Goal: Information Seeking & Learning: Learn about a topic

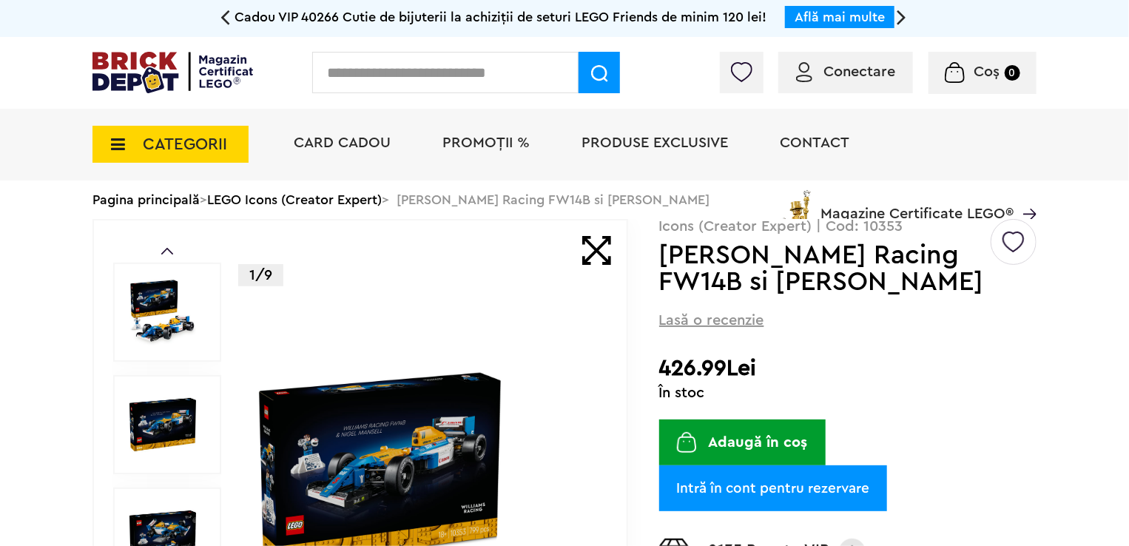
click at [211, 136] on span "CATEGORII" at bounding box center [185, 144] width 84 height 16
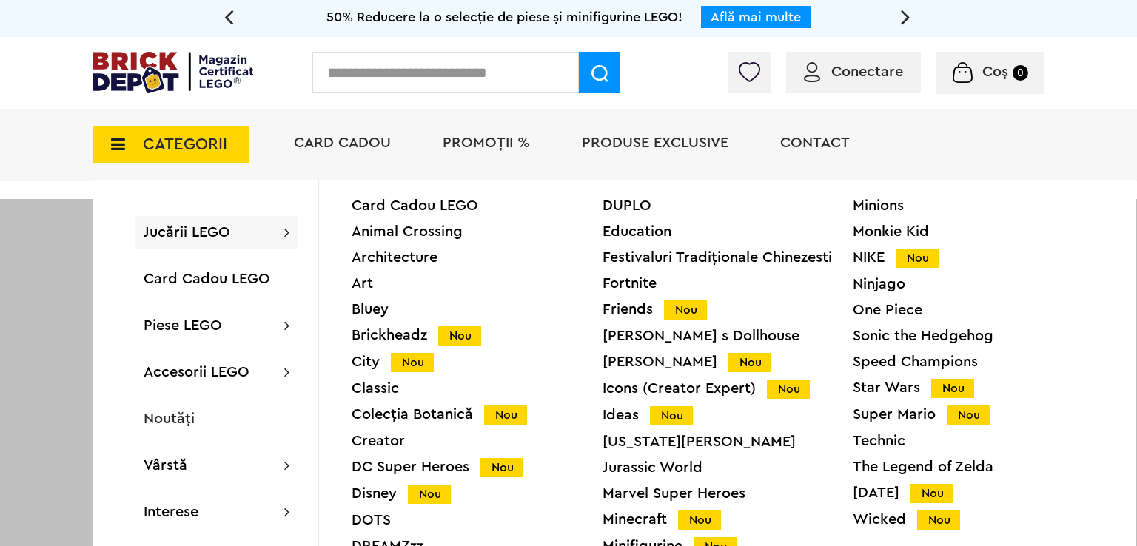
click at [1071, 255] on div "NIKE Nou" at bounding box center [977, 258] width 251 height 16
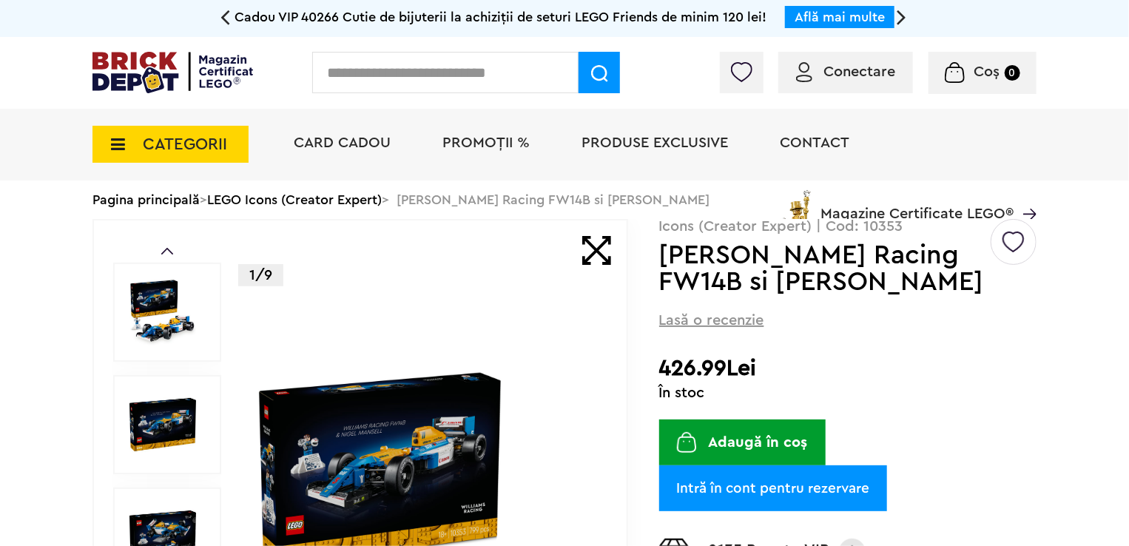
click at [432, 417] on img at bounding box center [424, 537] width 341 height 341
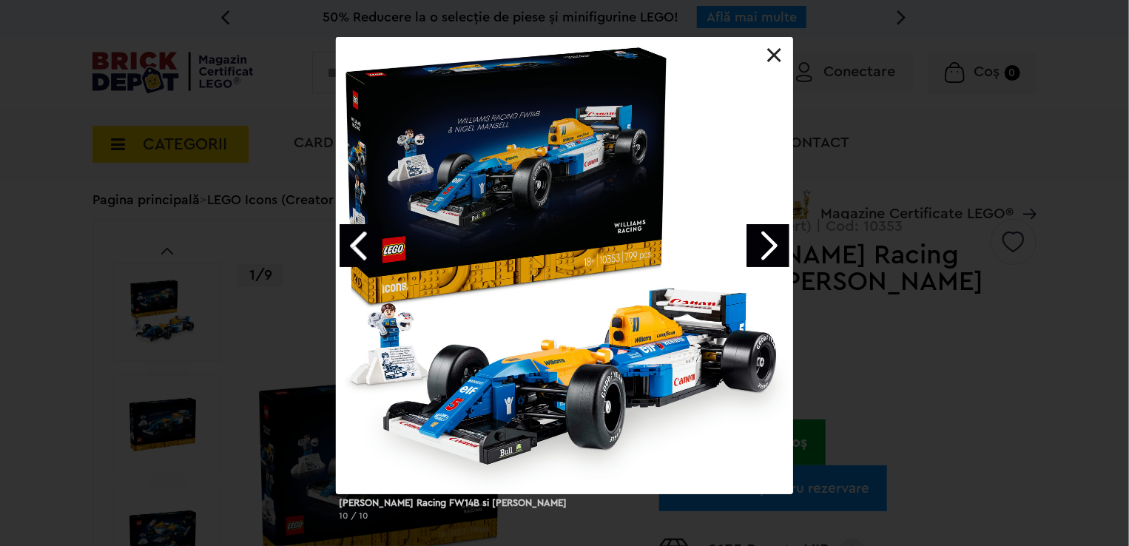
click at [772, 61] on link at bounding box center [774, 55] width 15 height 15
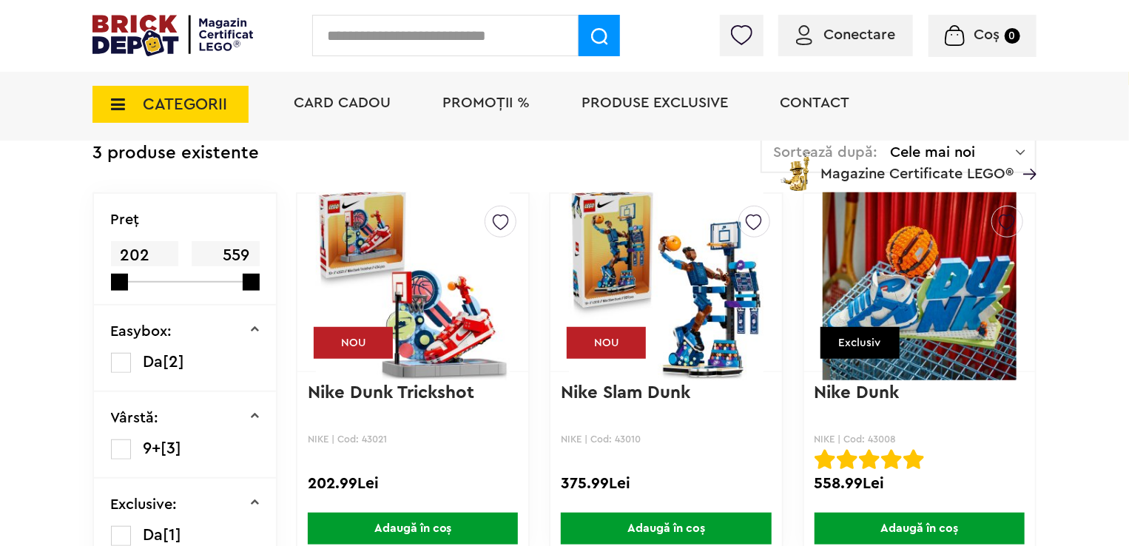
scroll to position [370, 0]
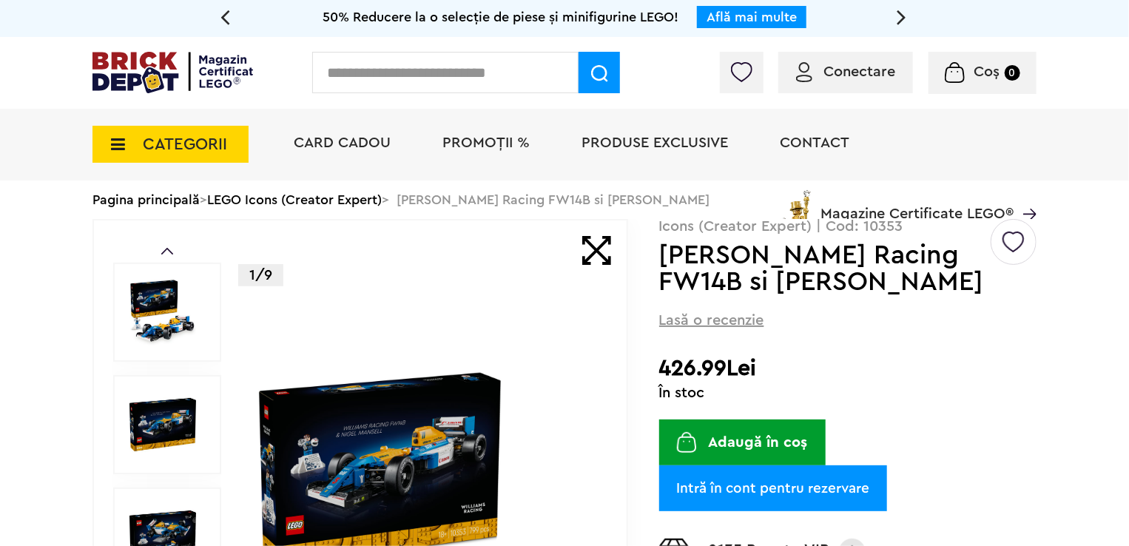
click at [207, 151] on span "CATEGORII" at bounding box center [185, 144] width 84 height 16
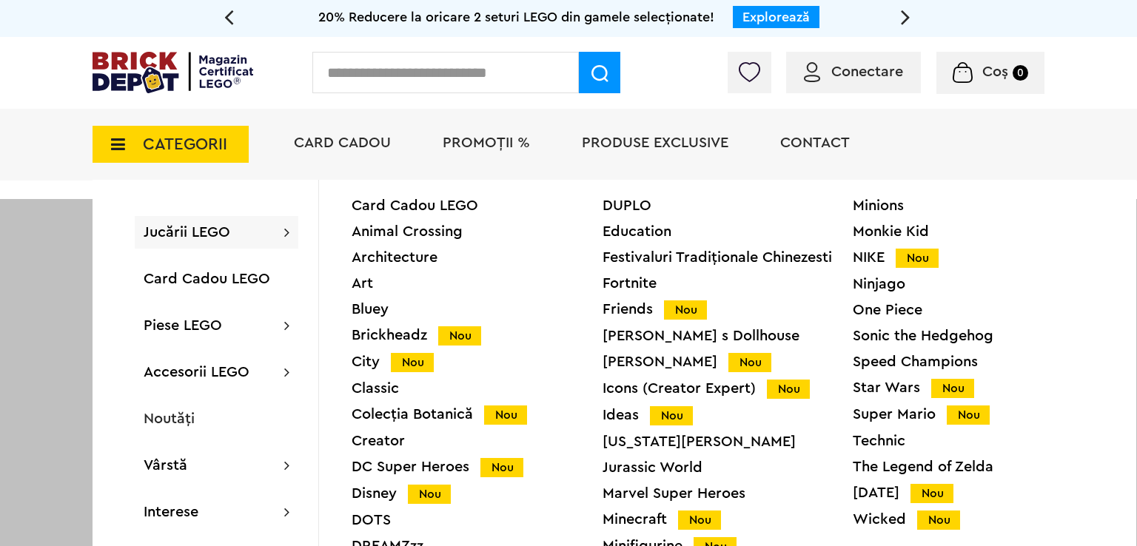
click at [701, 387] on div "Icons (Creator Expert) Nou" at bounding box center [727, 389] width 251 height 16
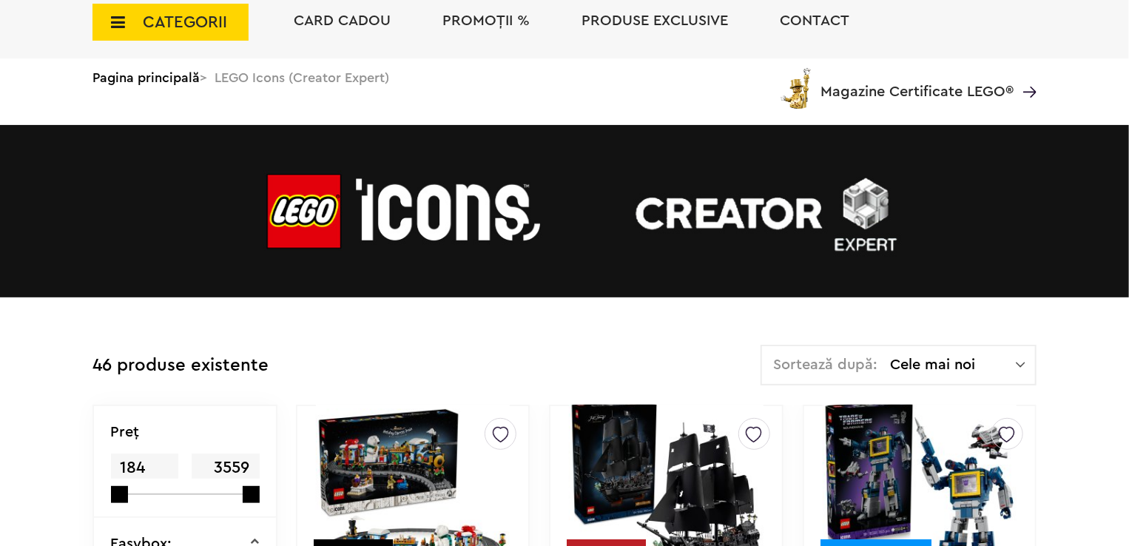
scroll to position [370, 0]
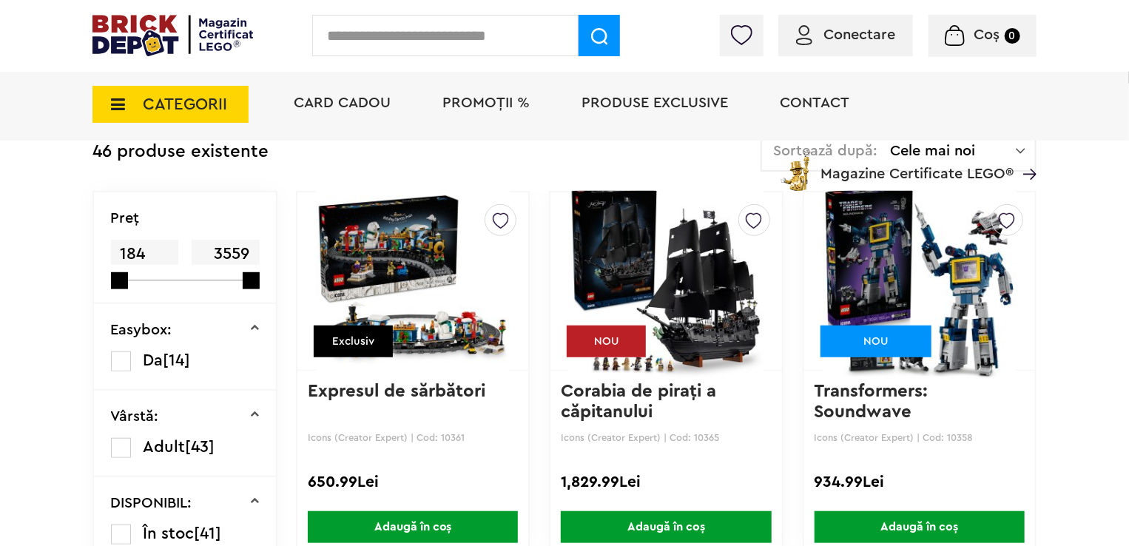
click at [728, 267] on img at bounding box center [666, 281] width 194 height 207
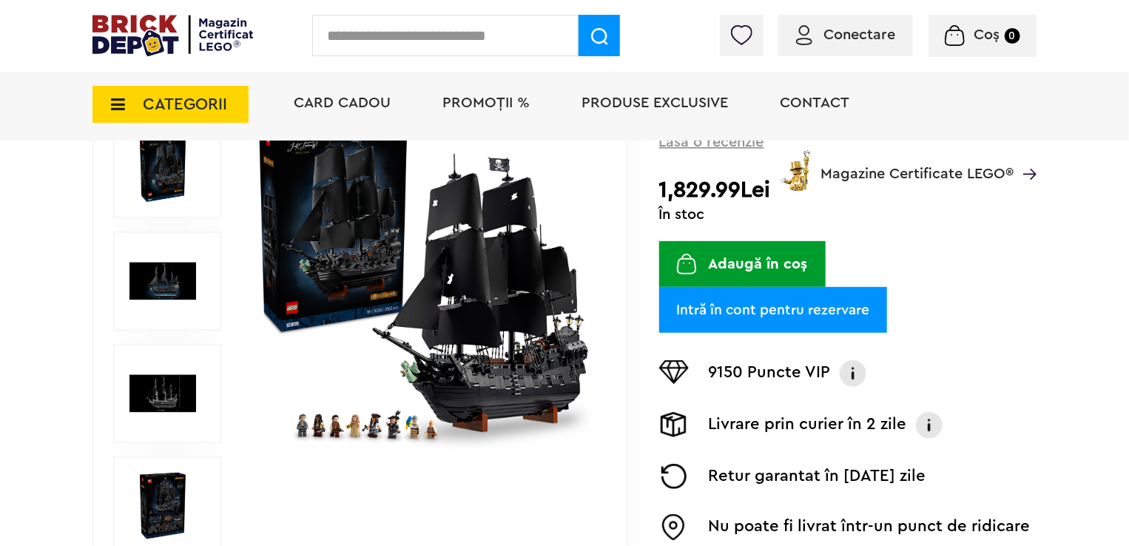
scroll to position [296, 0]
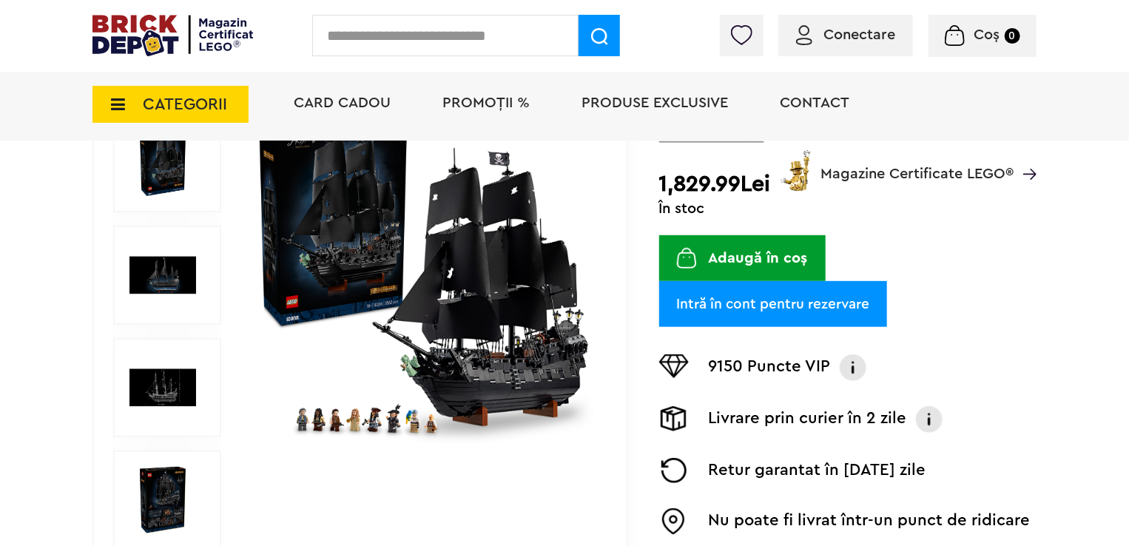
click at [517, 329] on img at bounding box center [424, 275] width 341 height 341
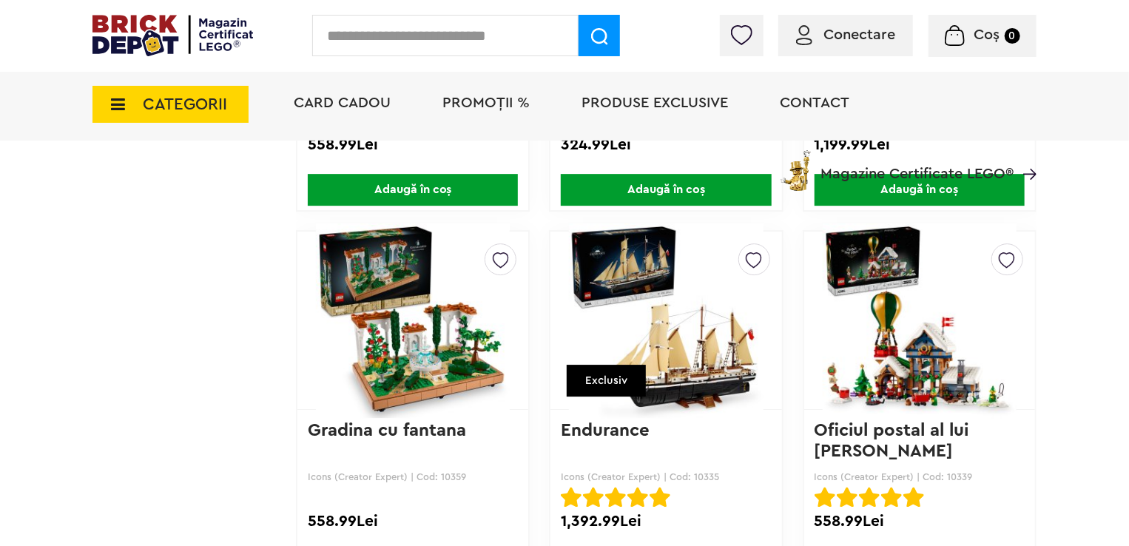
scroll to position [2220, 0]
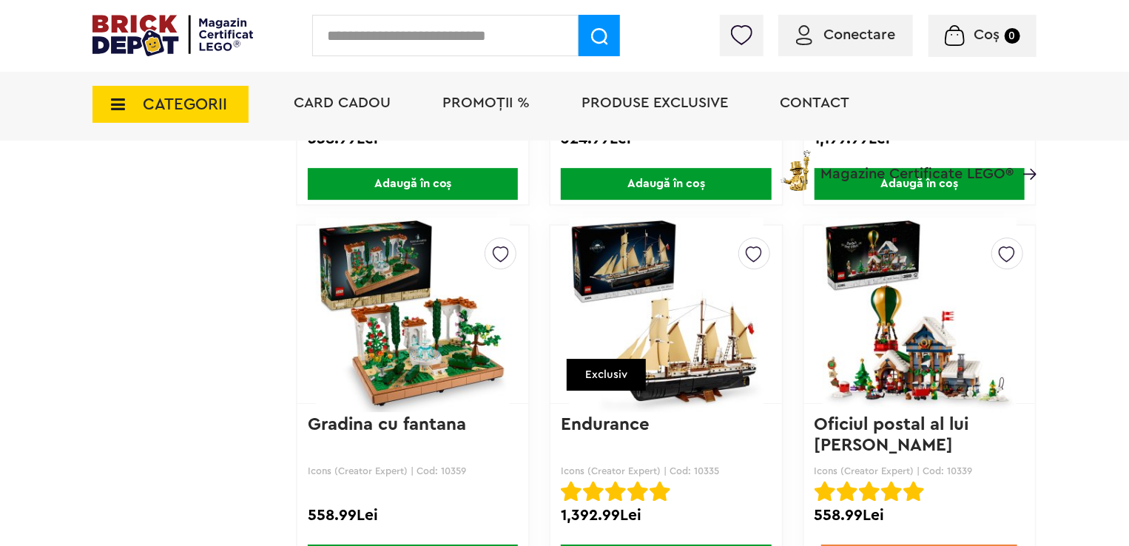
click at [631, 319] on img at bounding box center [666, 314] width 194 height 207
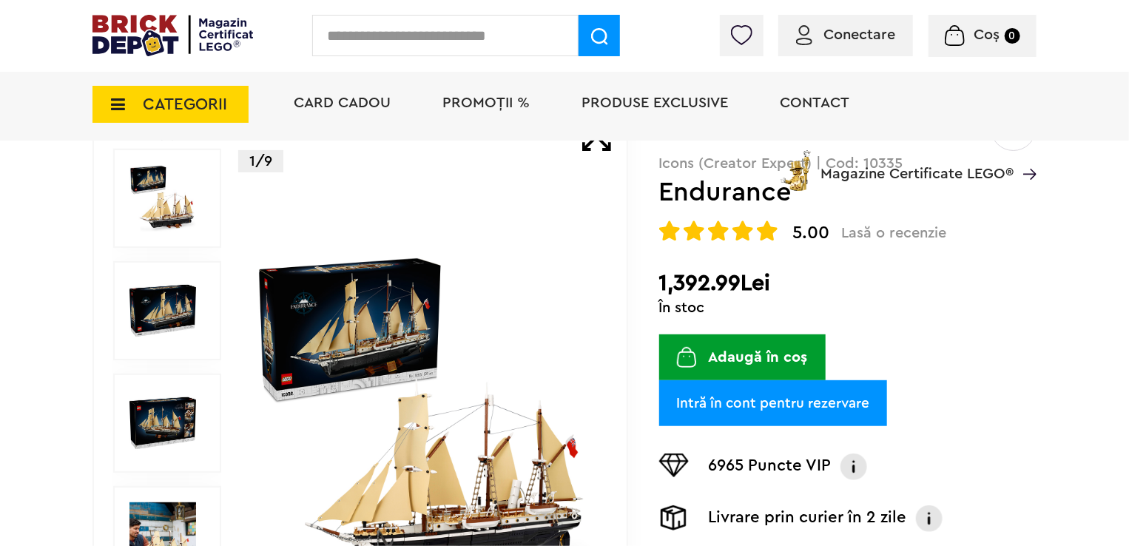
scroll to position [370, 0]
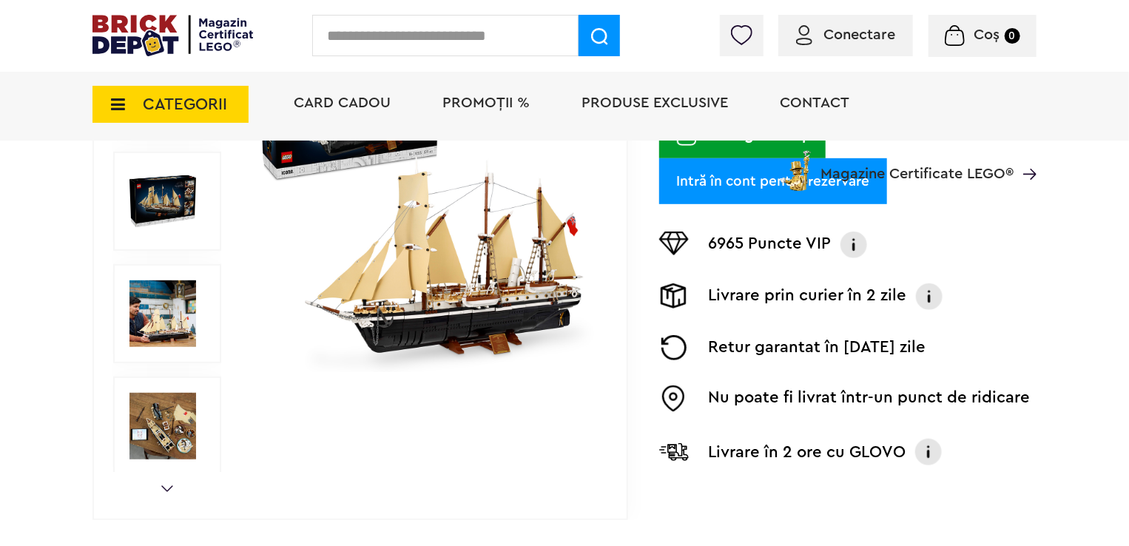
click at [465, 308] on img at bounding box center [424, 201] width 341 height 341
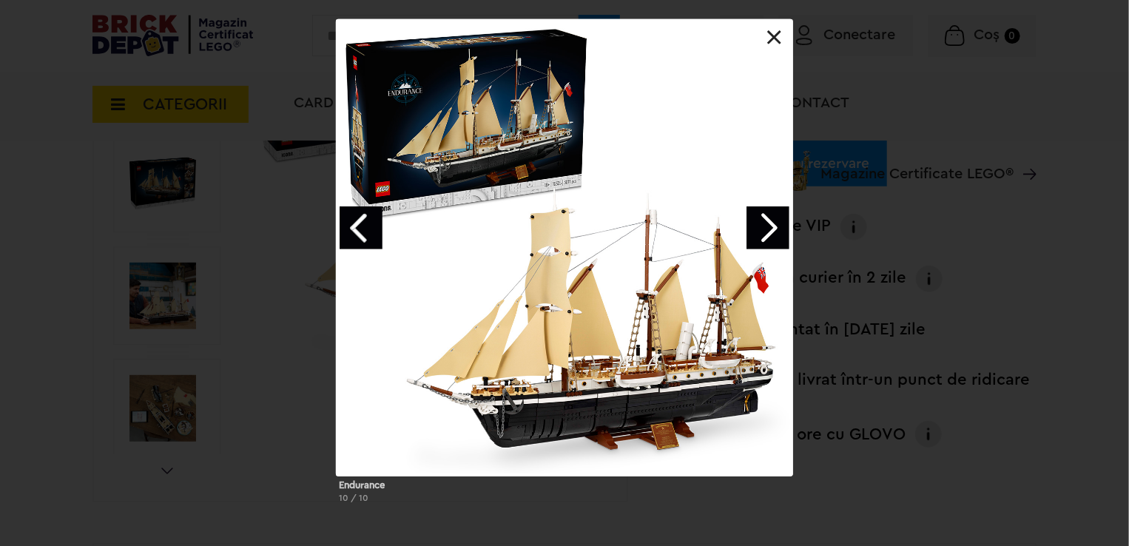
scroll to position [444, 0]
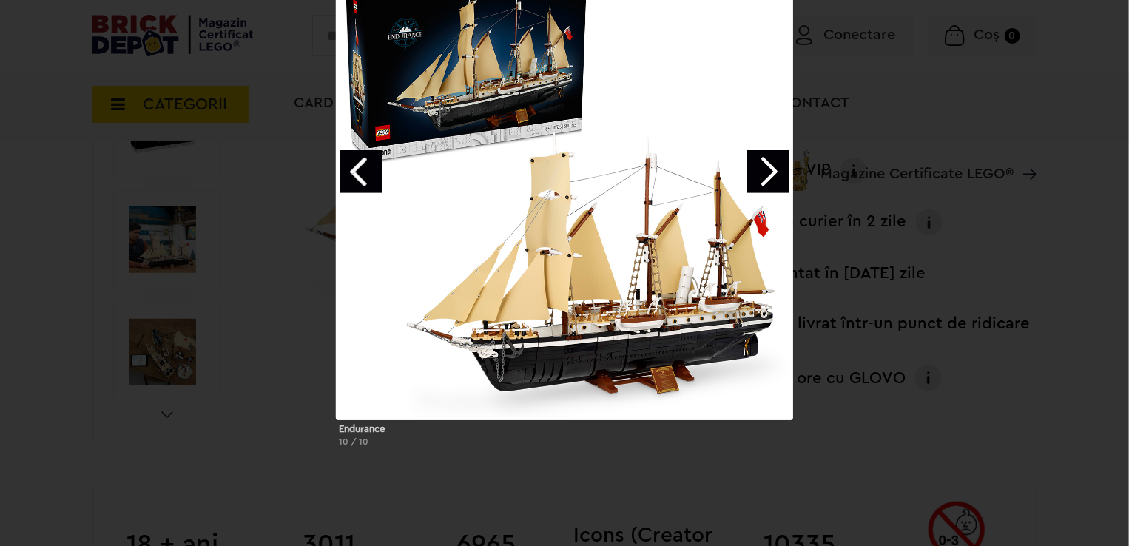
click at [763, 175] on link "Next image" at bounding box center [768, 171] width 43 height 43
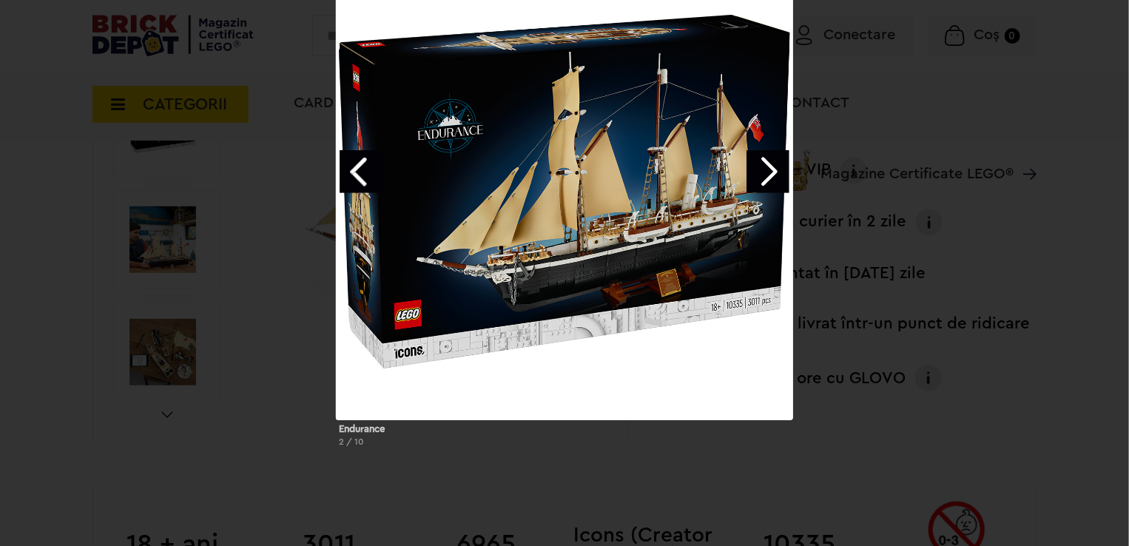
click at [763, 175] on link "Next image" at bounding box center [768, 171] width 43 height 43
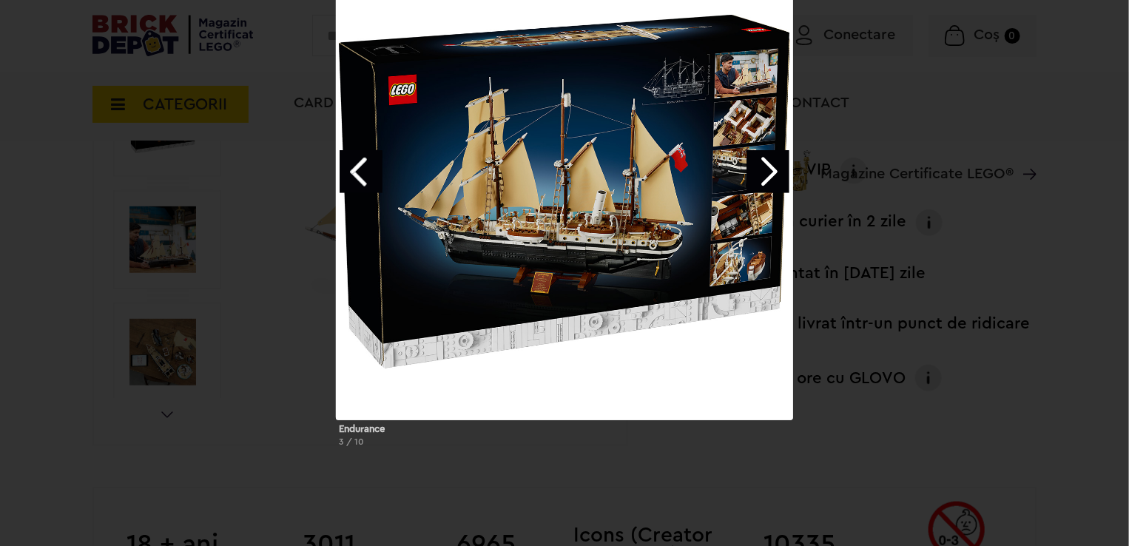
click at [763, 175] on link "Next image" at bounding box center [768, 171] width 43 height 43
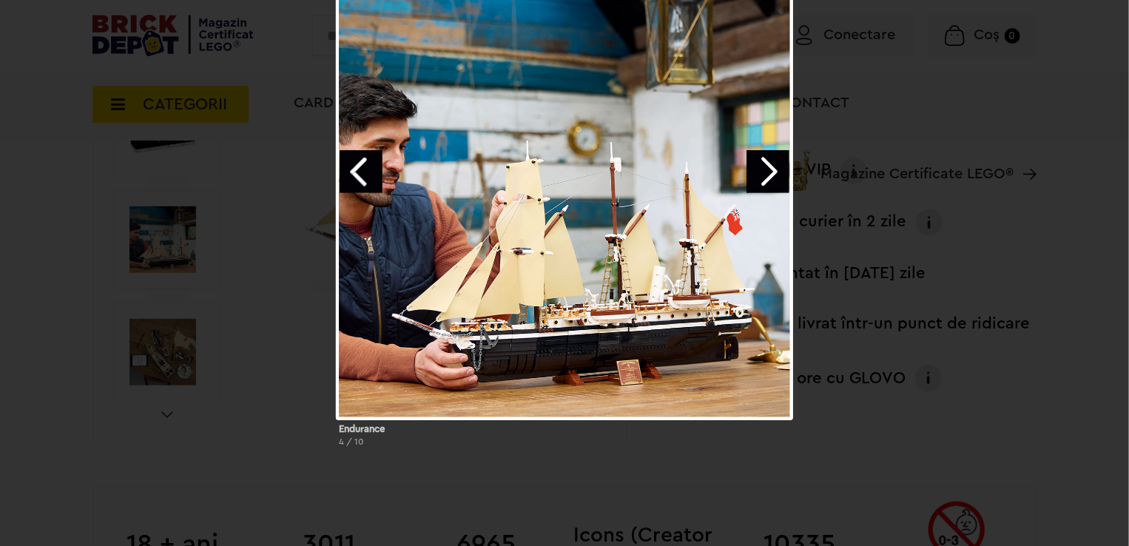
click at [763, 175] on link "Next image" at bounding box center [768, 171] width 43 height 43
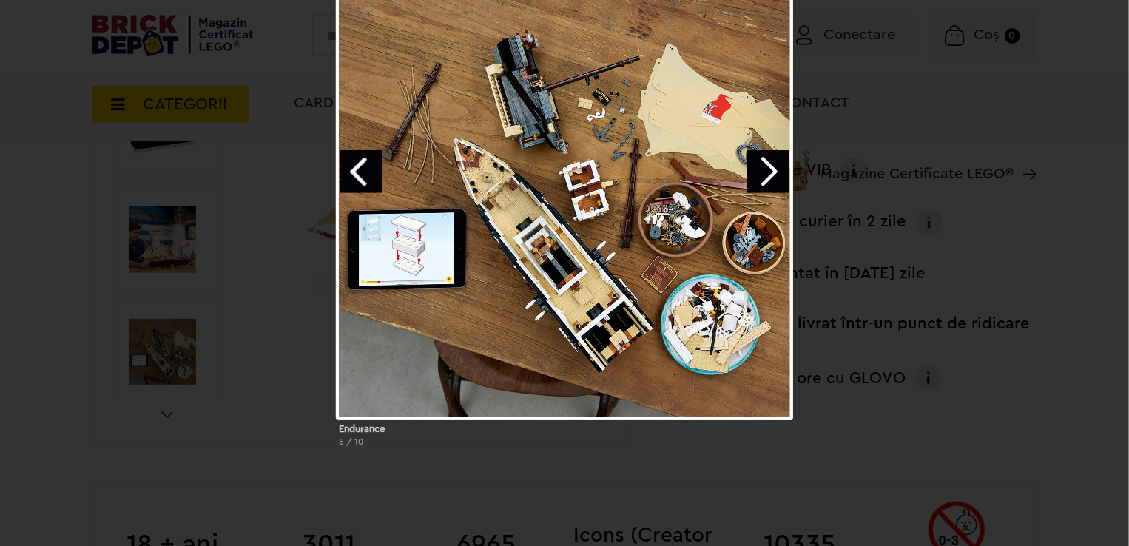
click at [763, 175] on link "Next image" at bounding box center [768, 171] width 43 height 43
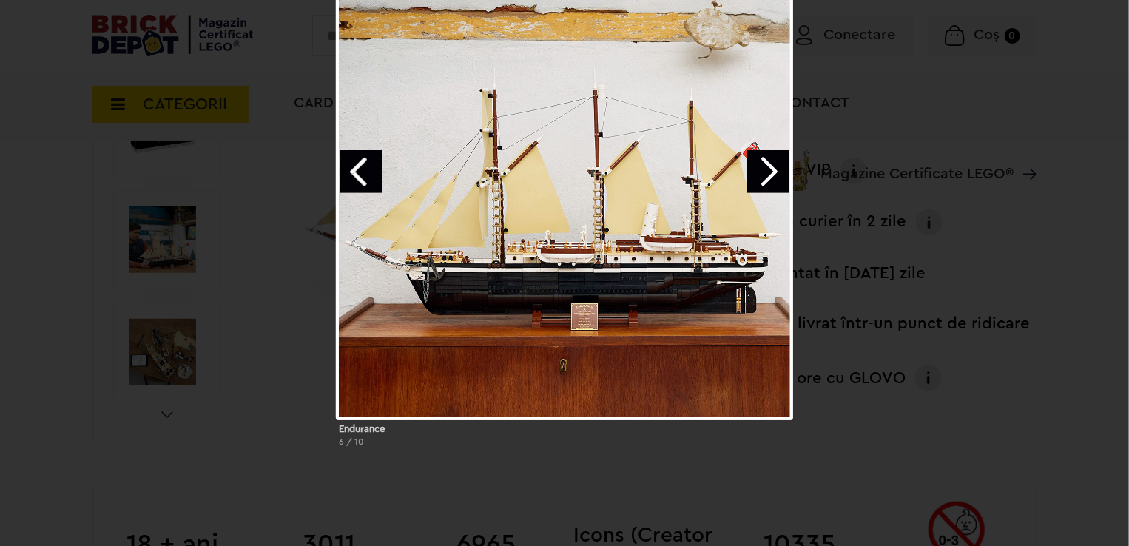
click at [763, 174] on link "Next image" at bounding box center [768, 171] width 43 height 43
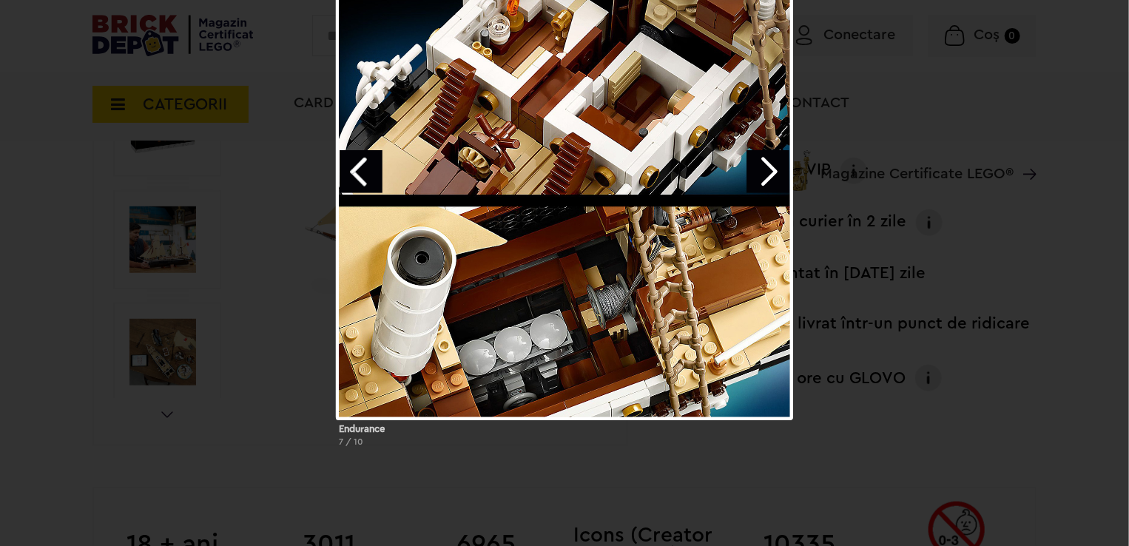
click at [763, 174] on link "Next image" at bounding box center [768, 171] width 43 height 43
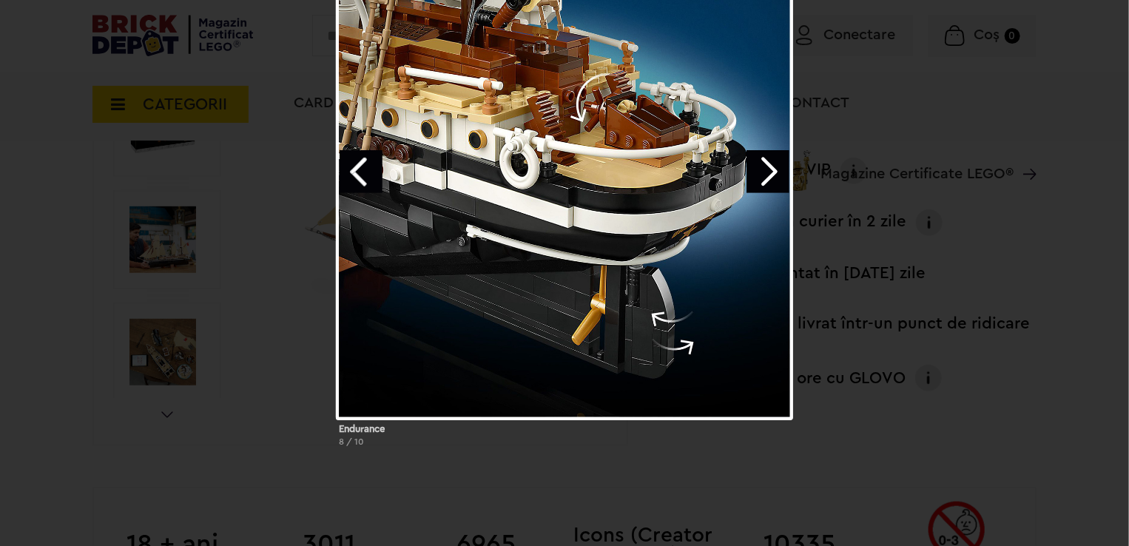
click at [763, 174] on link "Next image" at bounding box center [768, 171] width 43 height 43
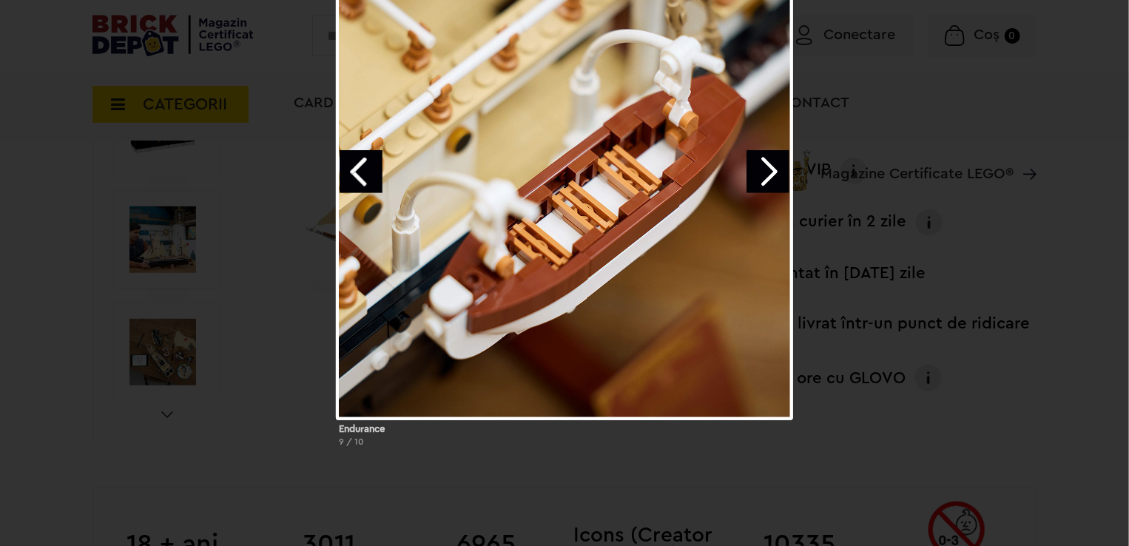
click at [763, 174] on link "Next image" at bounding box center [768, 171] width 43 height 43
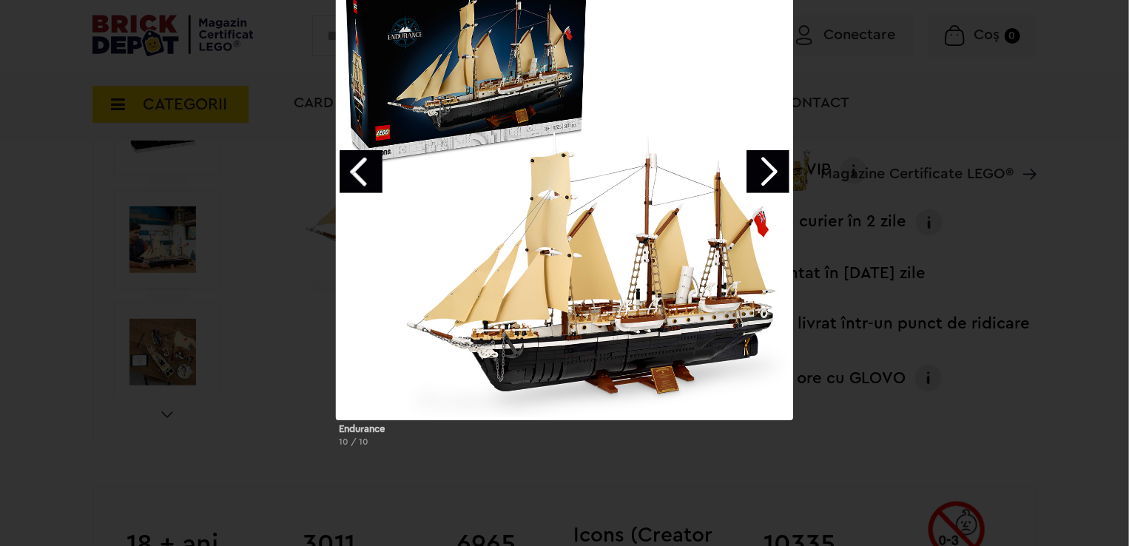
click at [763, 174] on link "Next image" at bounding box center [768, 171] width 43 height 43
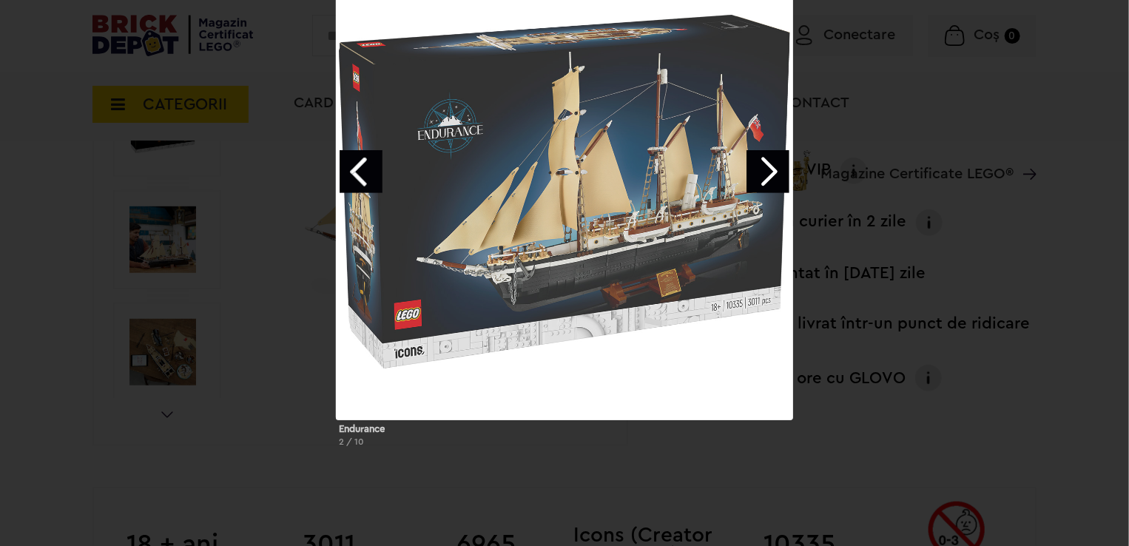
click at [934, 57] on div "Endurance 2 / 10" at bounding box center [564, 211] width 1129 height 496
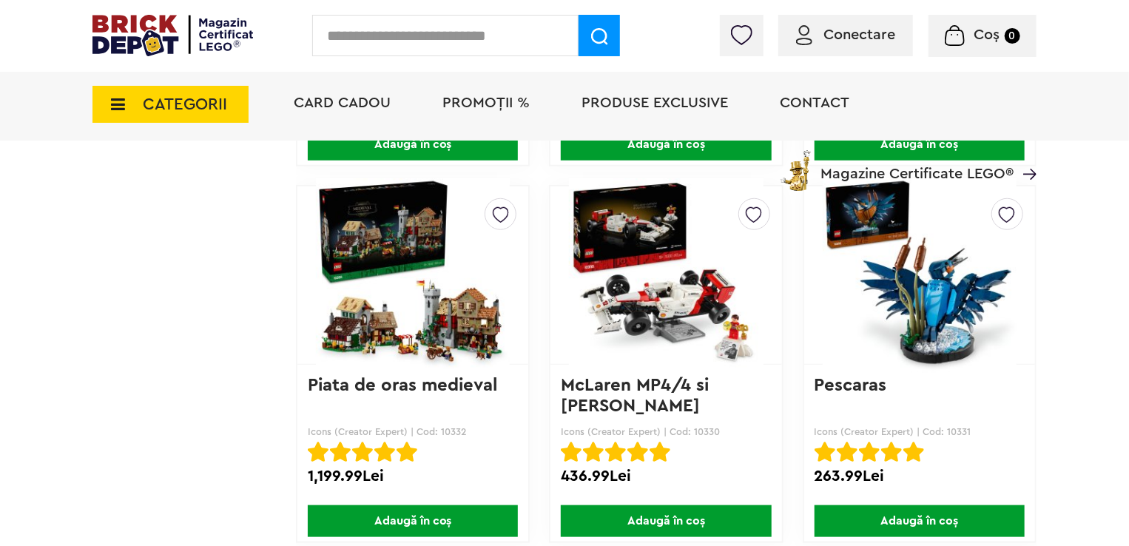
scroll to position [3478, 0]
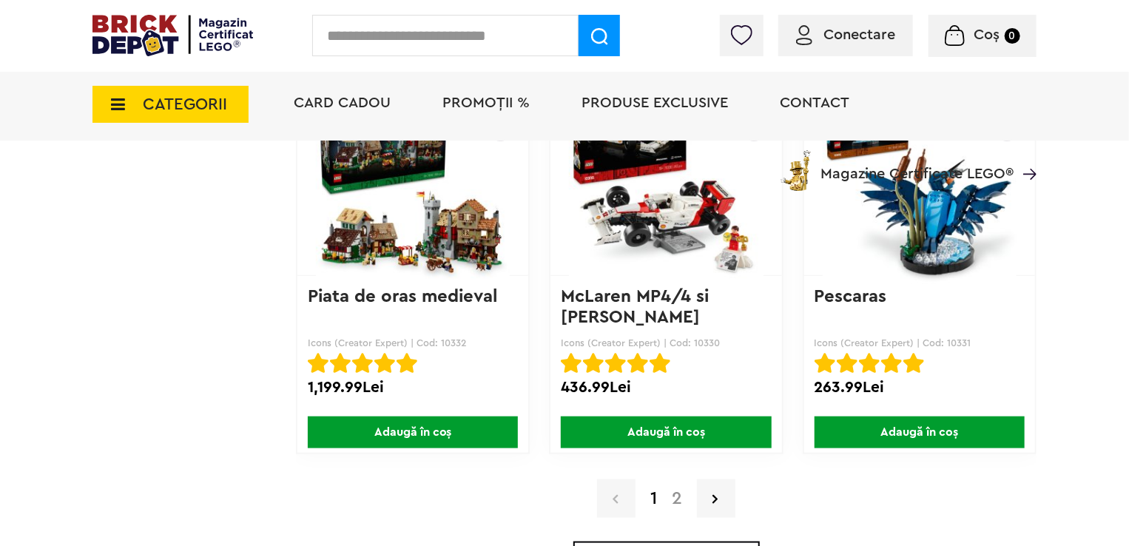
click at [681, 492] on link "2" at bounding box center [676, 499] width 25 height 18
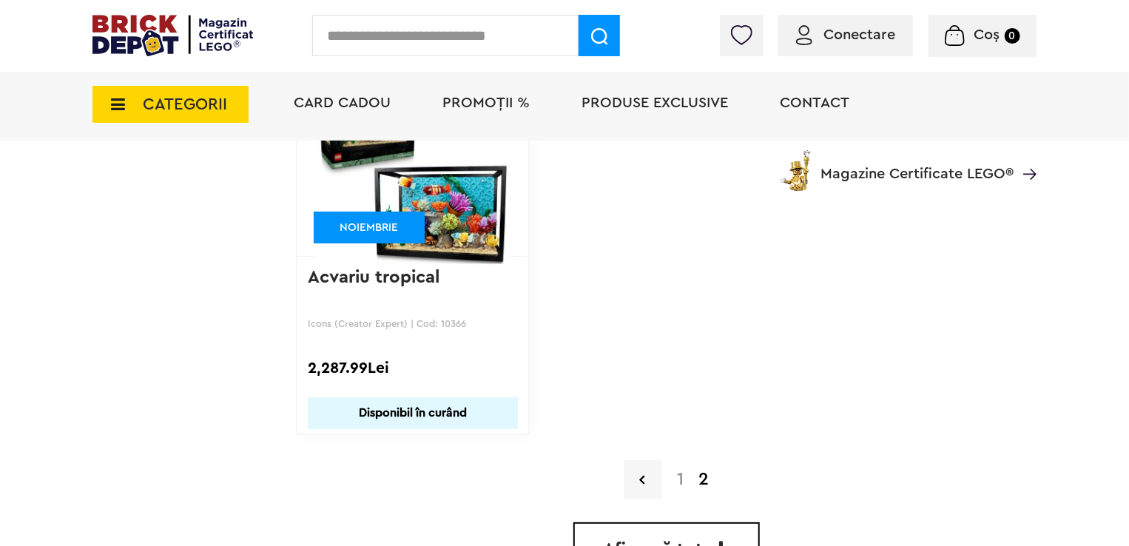
scroll to position [2738, 0]
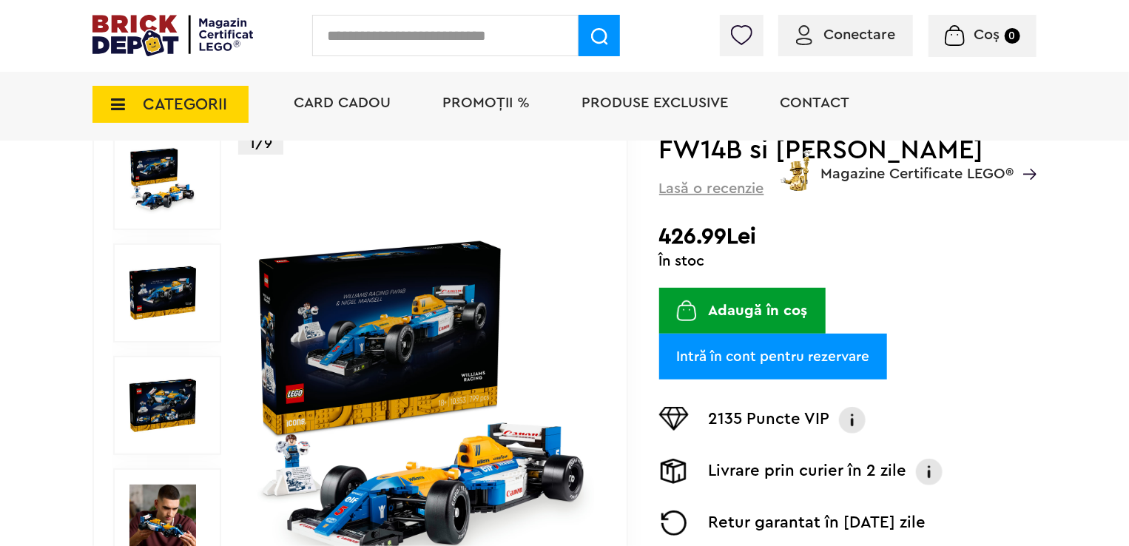
scroll to position [148, 0]
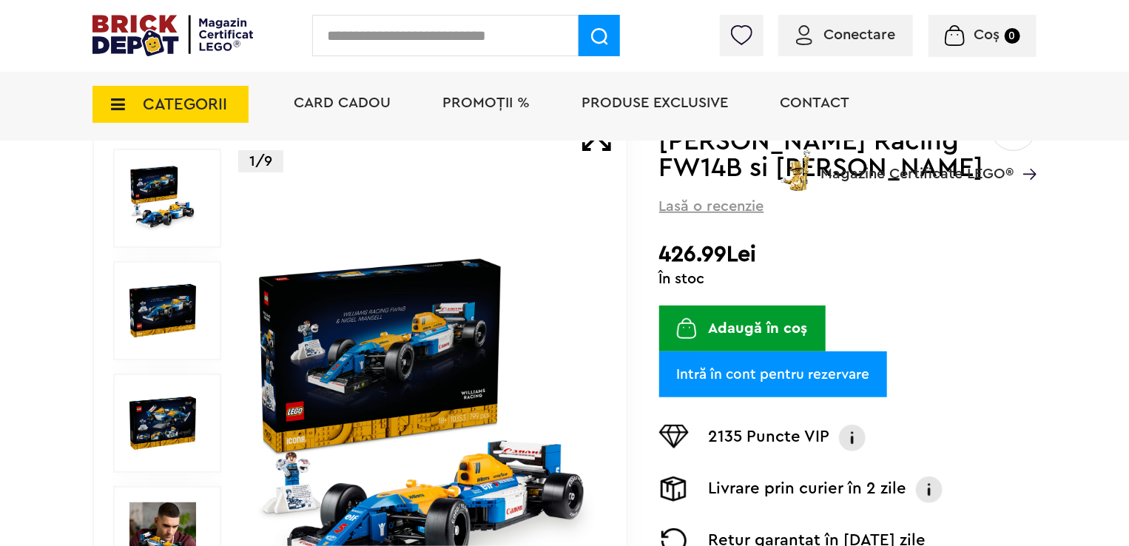
click at [213, 96] on span "CATEGORII" at bounding box center [185, 104] width 84 height 16
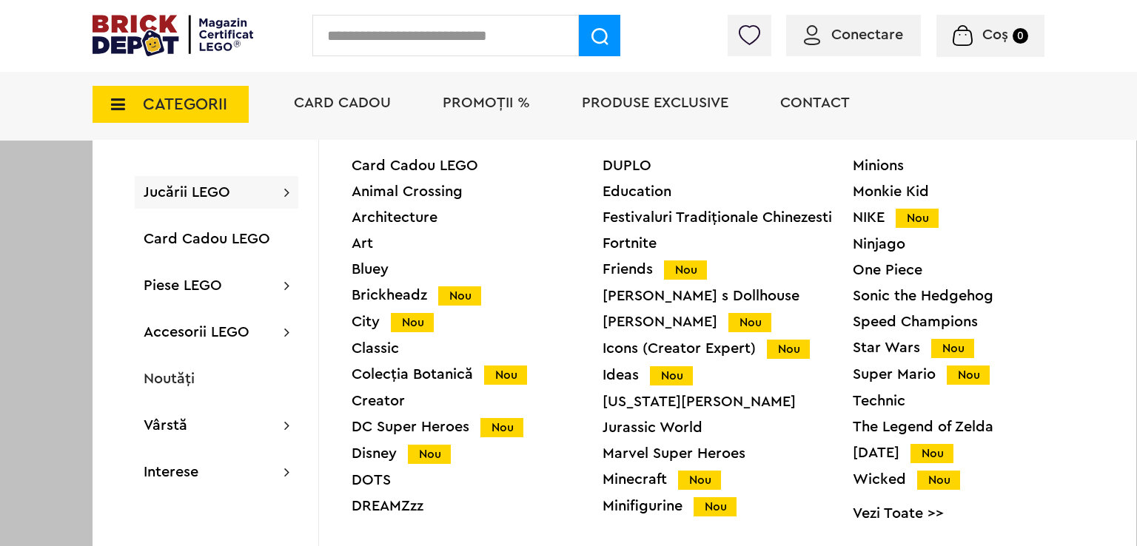
drag, startPoint x: 1089, startPoint y: 291, endPoint x: 1117, endPoint y: 157, distance: 136.8
click at [1117, 157] on div "Card Cadou LEGO Animal Crossing Architecture Art Bluey Brickheadz Nou City Nou …" at bounding box center [727, 382] width 817 height 485
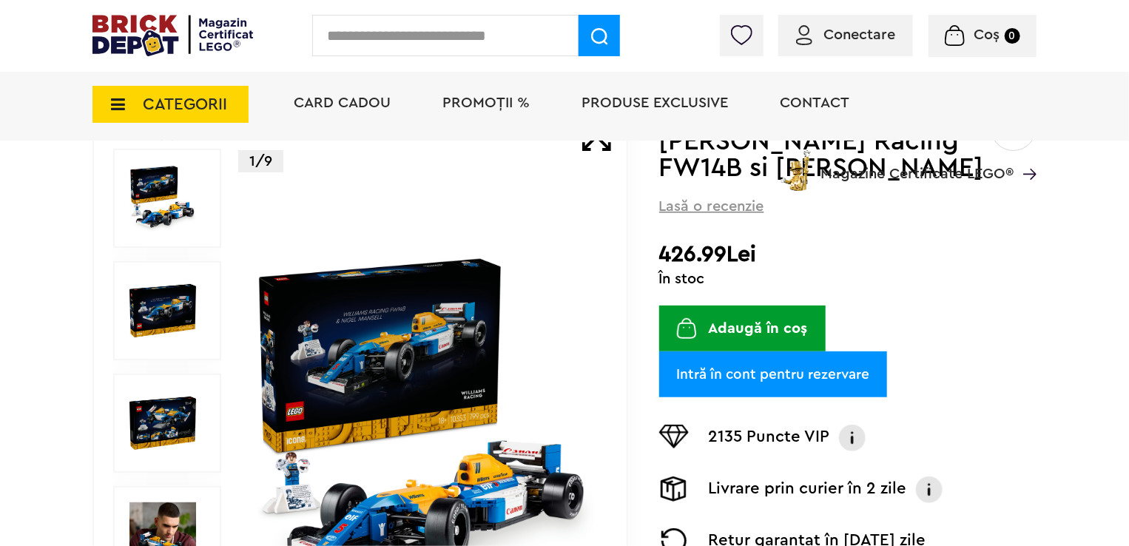
drag, startPoint x: 1117, startPoint y: 157, endPoint x: 157, endPoint y: 114, distance: 961.4
click at [157, 112] on span "CATEGORII" at bounding box center [185, 104] width 84 height 16
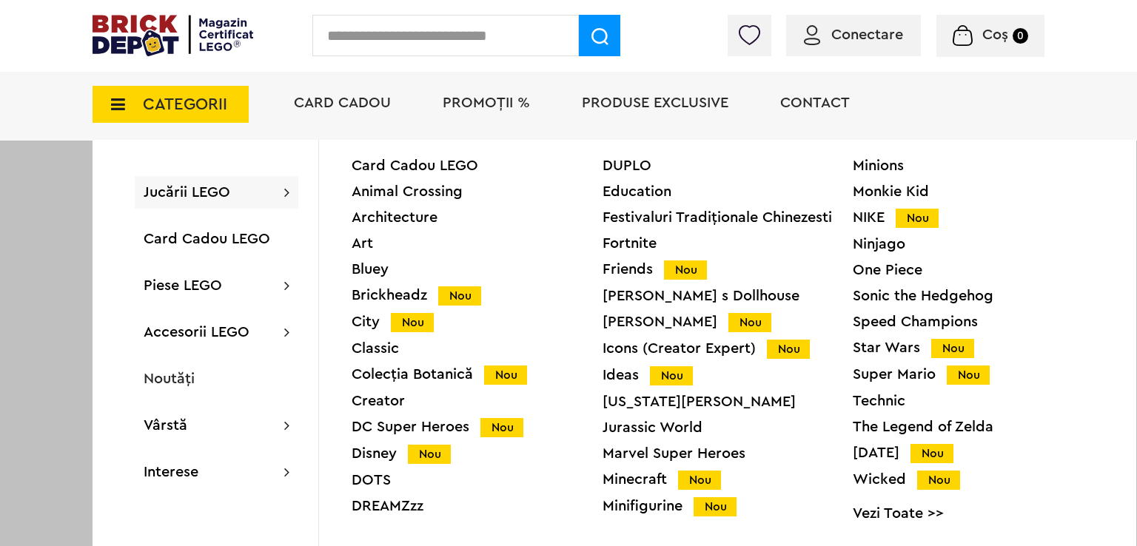
click at [390, 398] on div "Creator" at bounding box center [476, 401] width 251 height 15
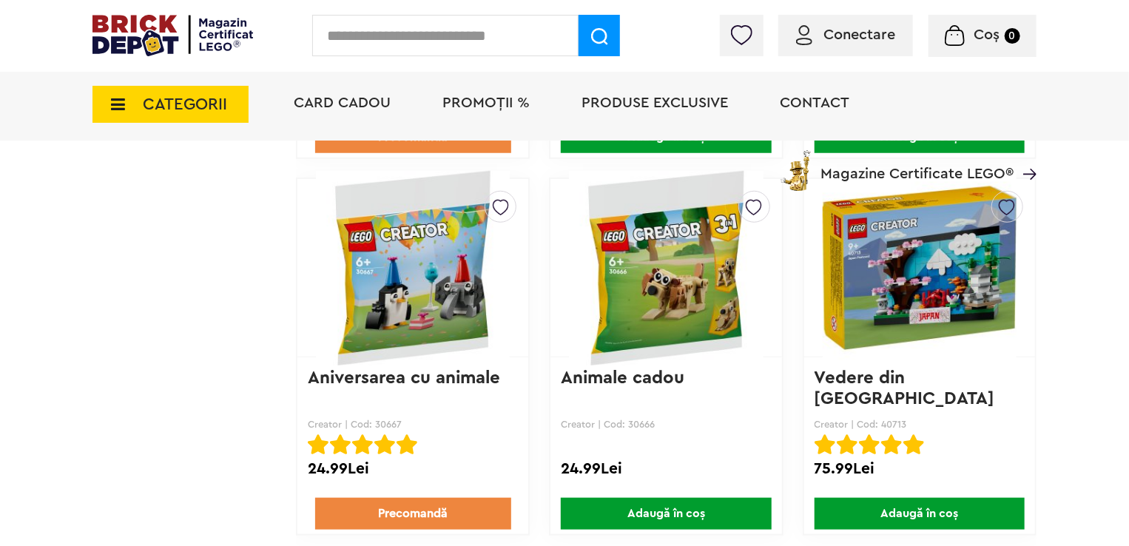
scroll to position [3514, 0]
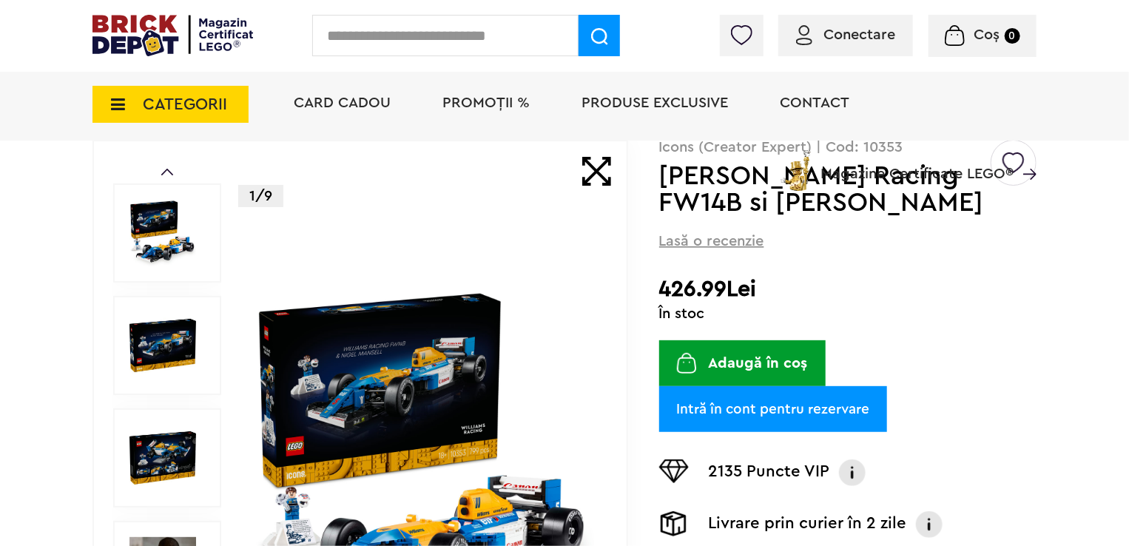
scroll to position [148, 0]
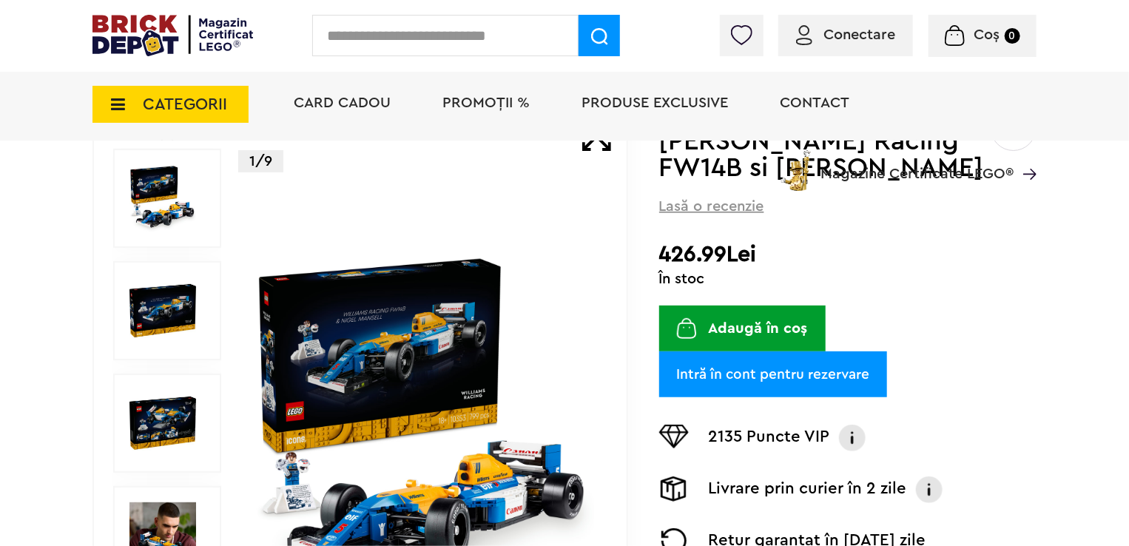
click at [147, 96] on span "CATEGORII" at bounding box center [185, 104] width 84 height 16
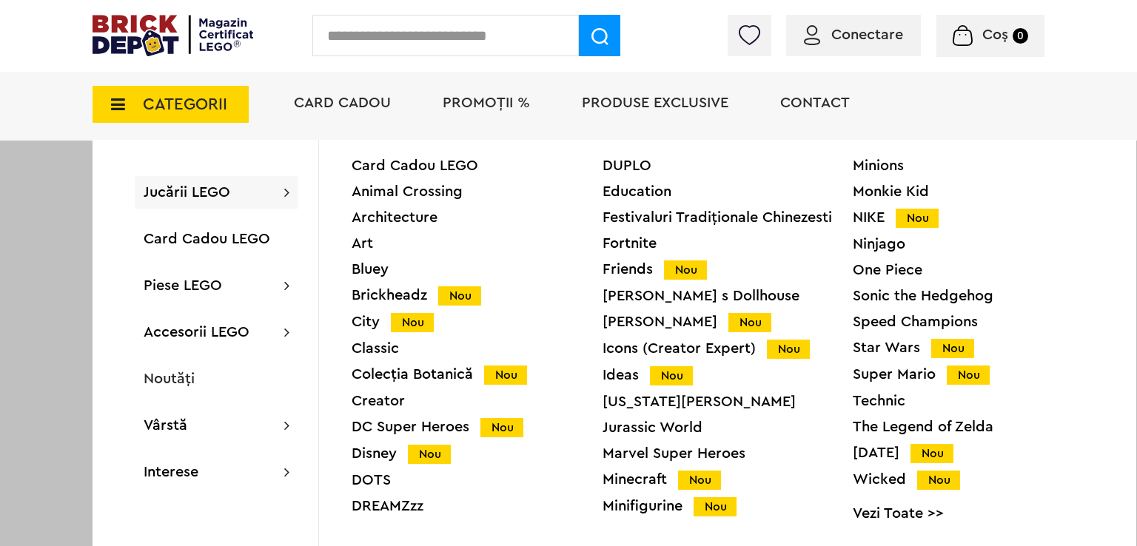
click at [898, 320] on div "Speed Champions" at bounding box center [977, 321] width 251 height 15
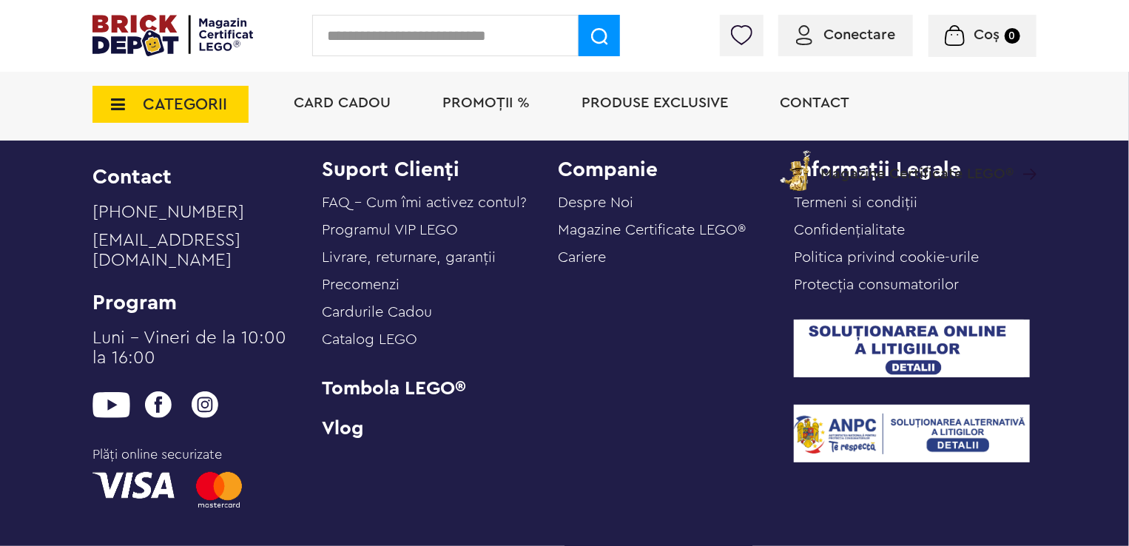
scroll to position [4920, 0]
